Goal: Book appointment/travel/reservation

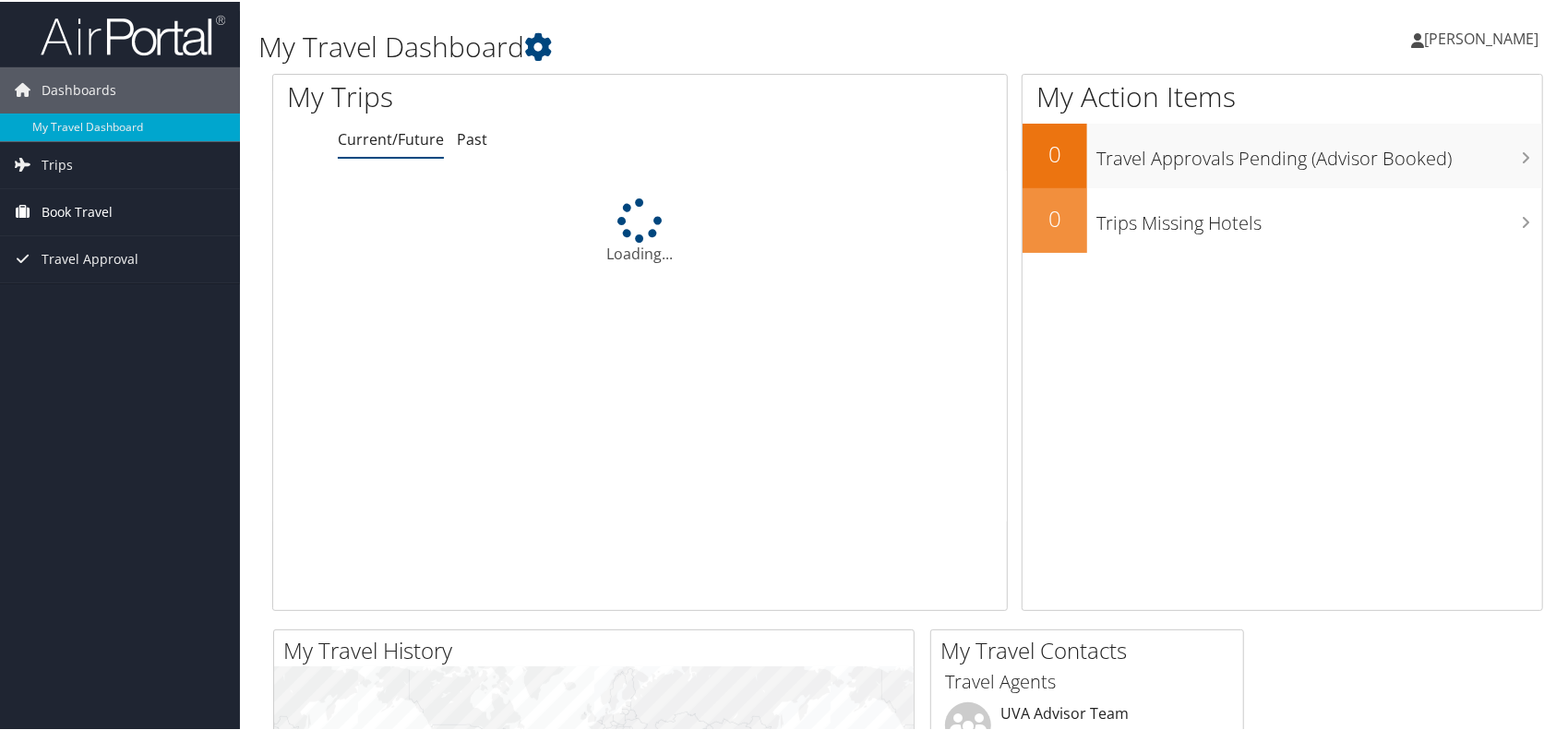
click at [91, 202] on span "Book Travel" at bounding box center [77, 210] width 71 height 46
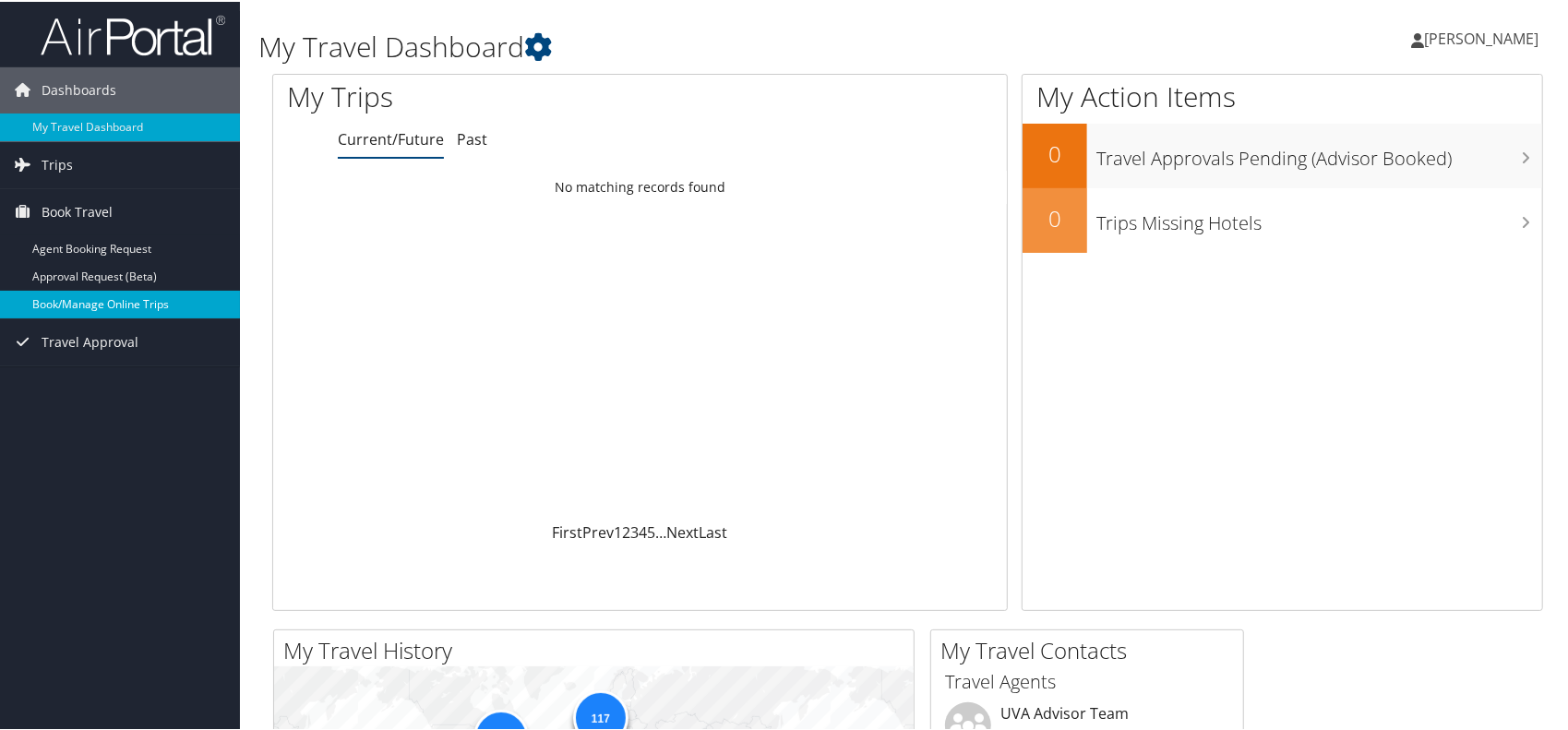
click at [98, 304] on link "Book/Manage Online Trips" at bounding box center [119, 302] width 240 height 27
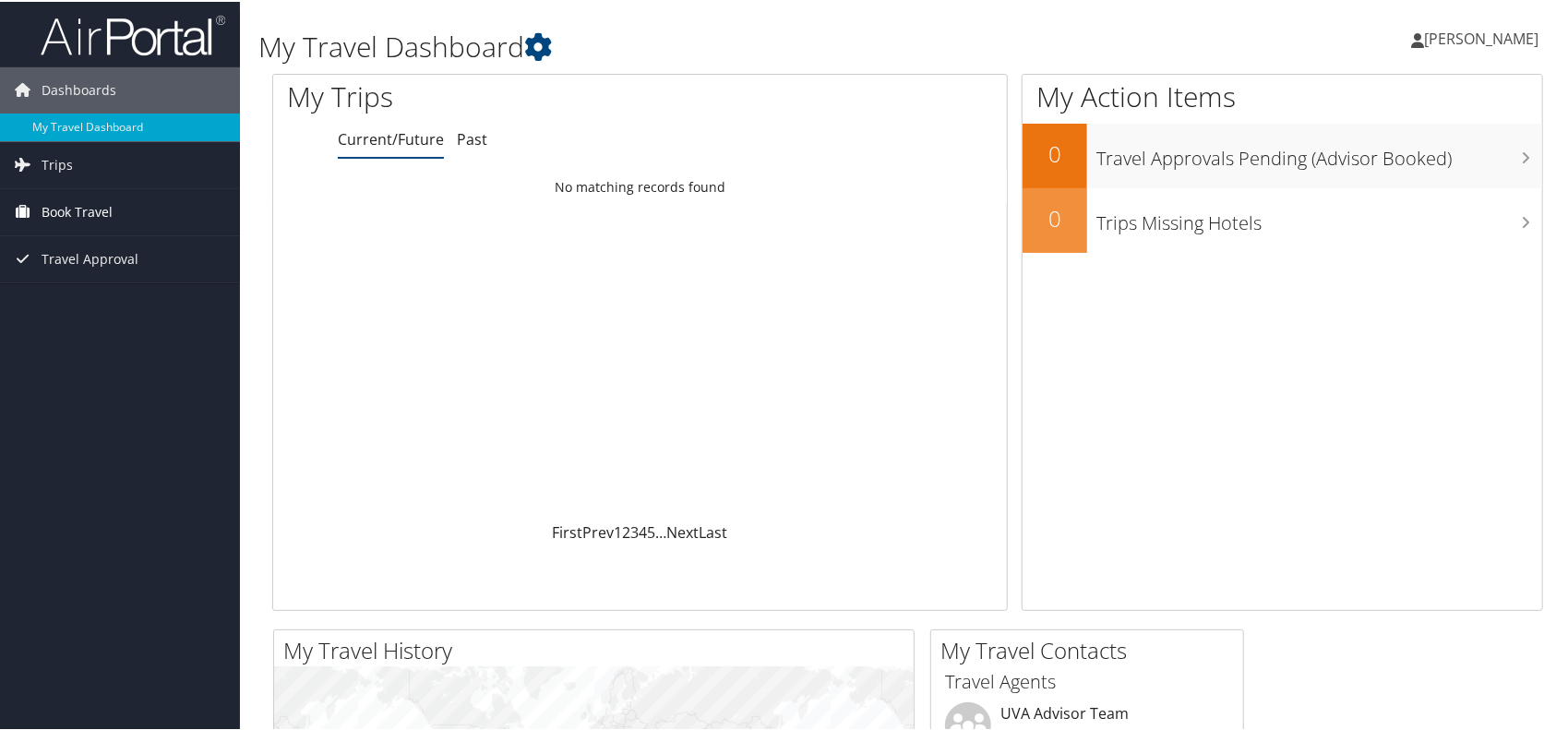
click at [83, 211] on span "Book Travel" at bounding box center [77, 210] width 71 height 46
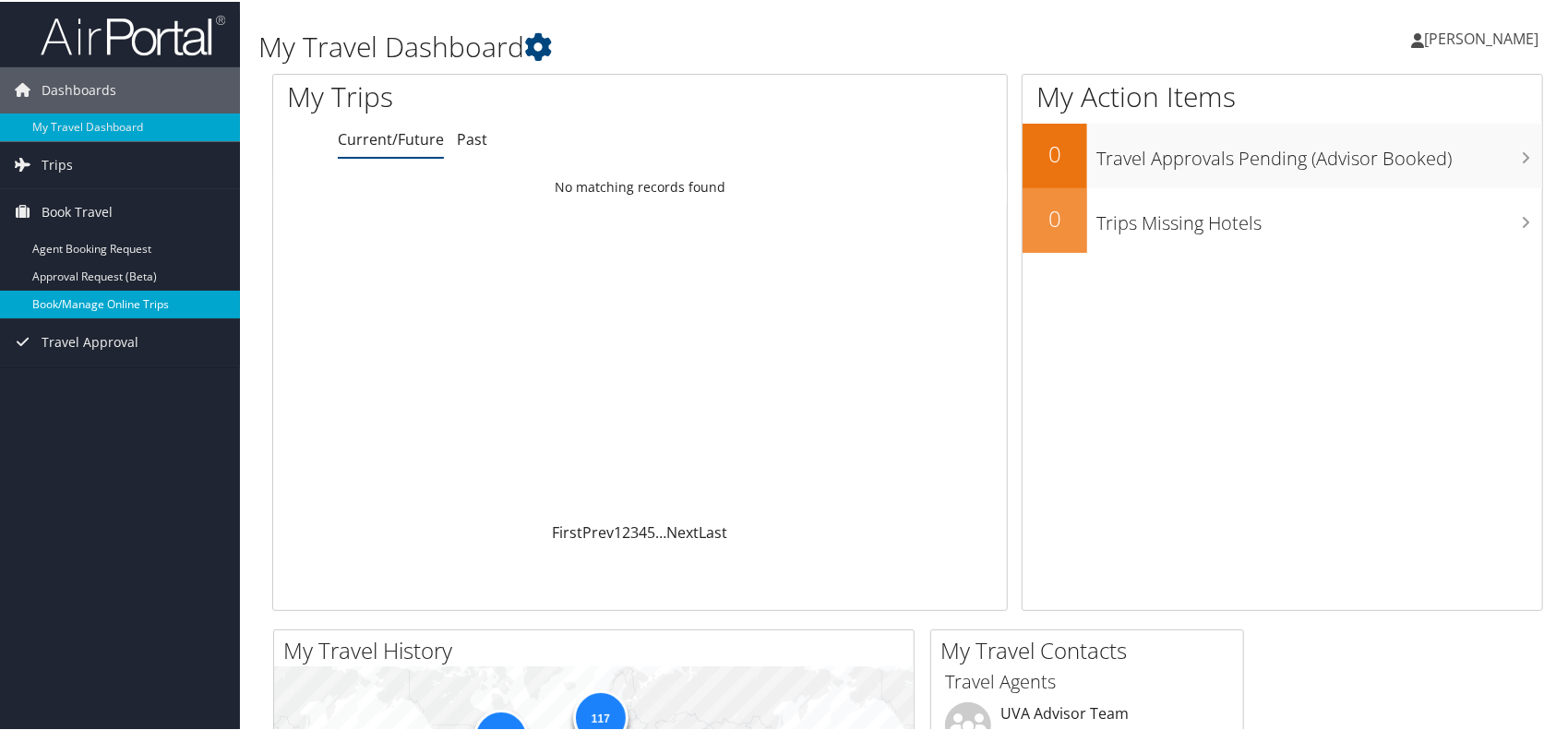
click at [161, 307] on link "Book/Manage Online Trips" at bounding box center [119, 302] width 240 height 27
click at [114, 206] on link "Book Travel" at bounding box center [119, 210] width 240 height 46
click at [109, 298] on link "Book/Manage Online Trips" at bounding box center [119, 302] width 240 height 27
